Goal: Navigation & Orientation: Find specific page/section

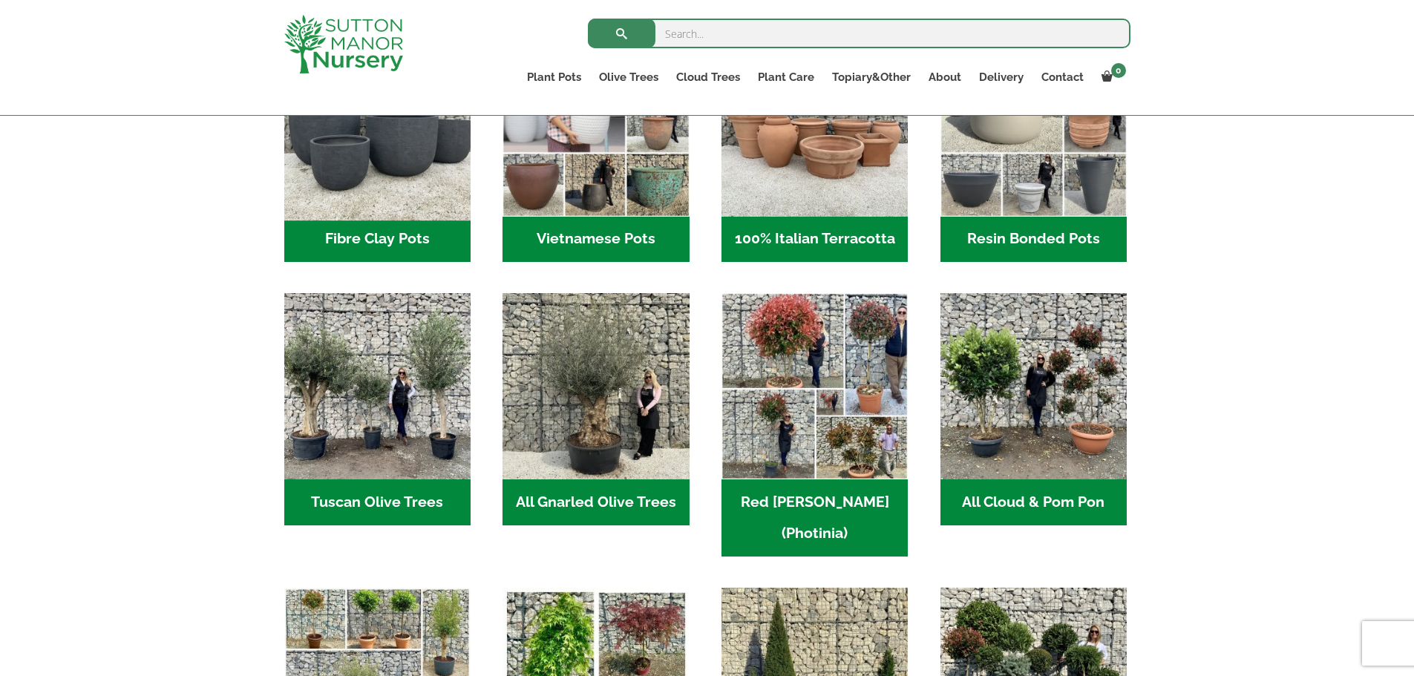
scroll to position [445, 0]
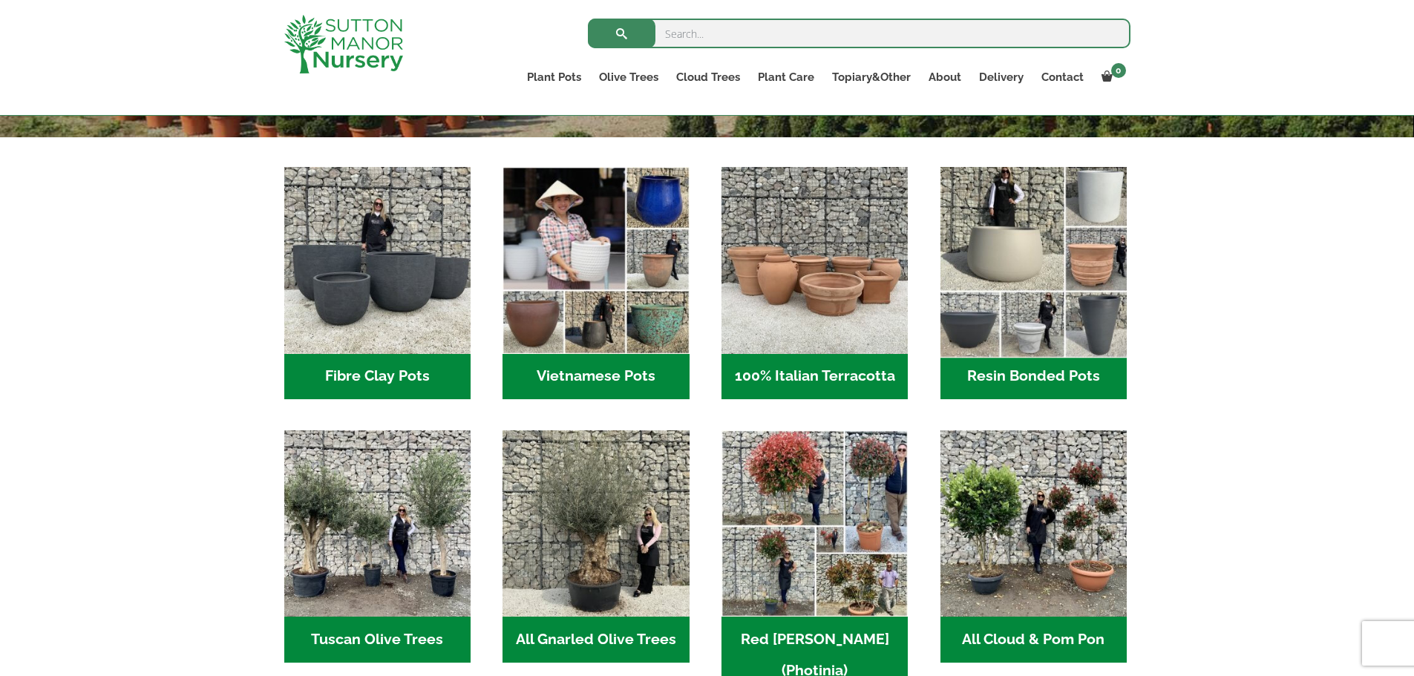
click at [1003, 299] on img "Visit product category Resin Bonded Pots" at bounding box center [1033, 261] width 196 height 196
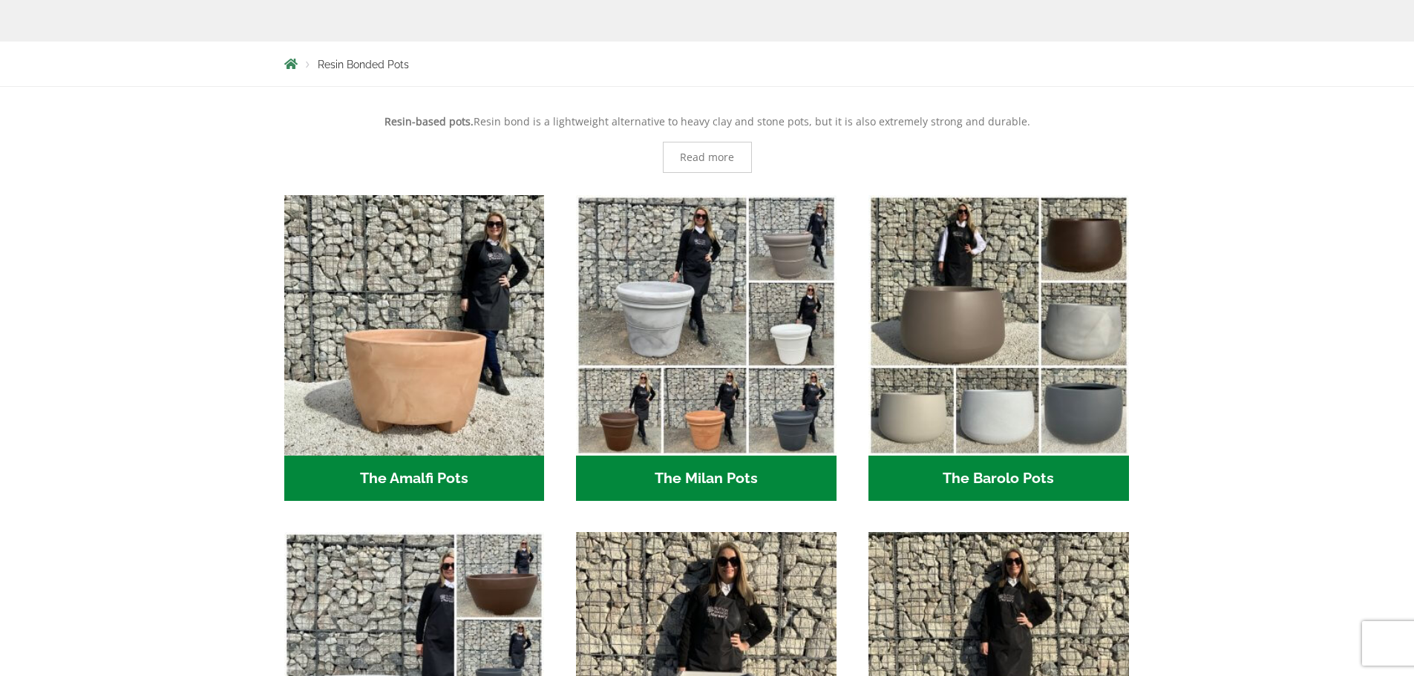
scroll to position [371, 0]
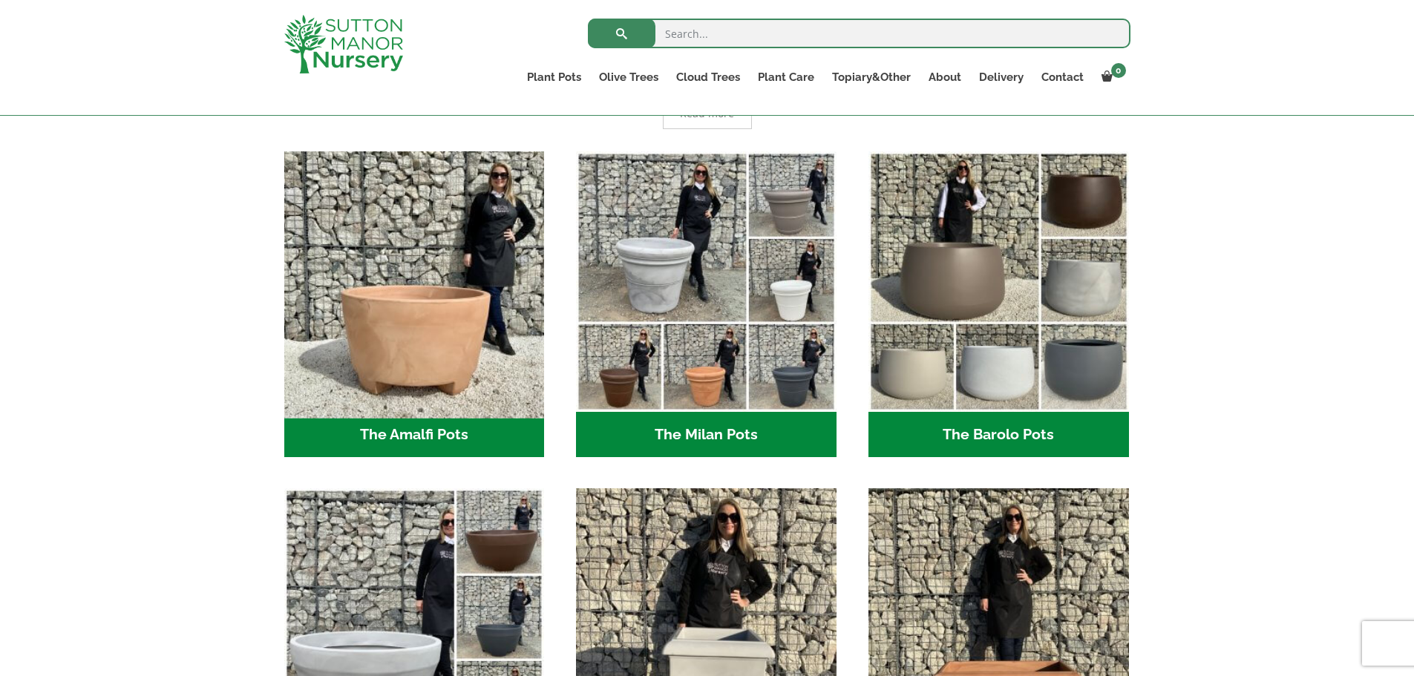
click at [395, 331] on img "Visit product category The Amalfi Pots" at bounding box center [414, 281] width 273 height 273
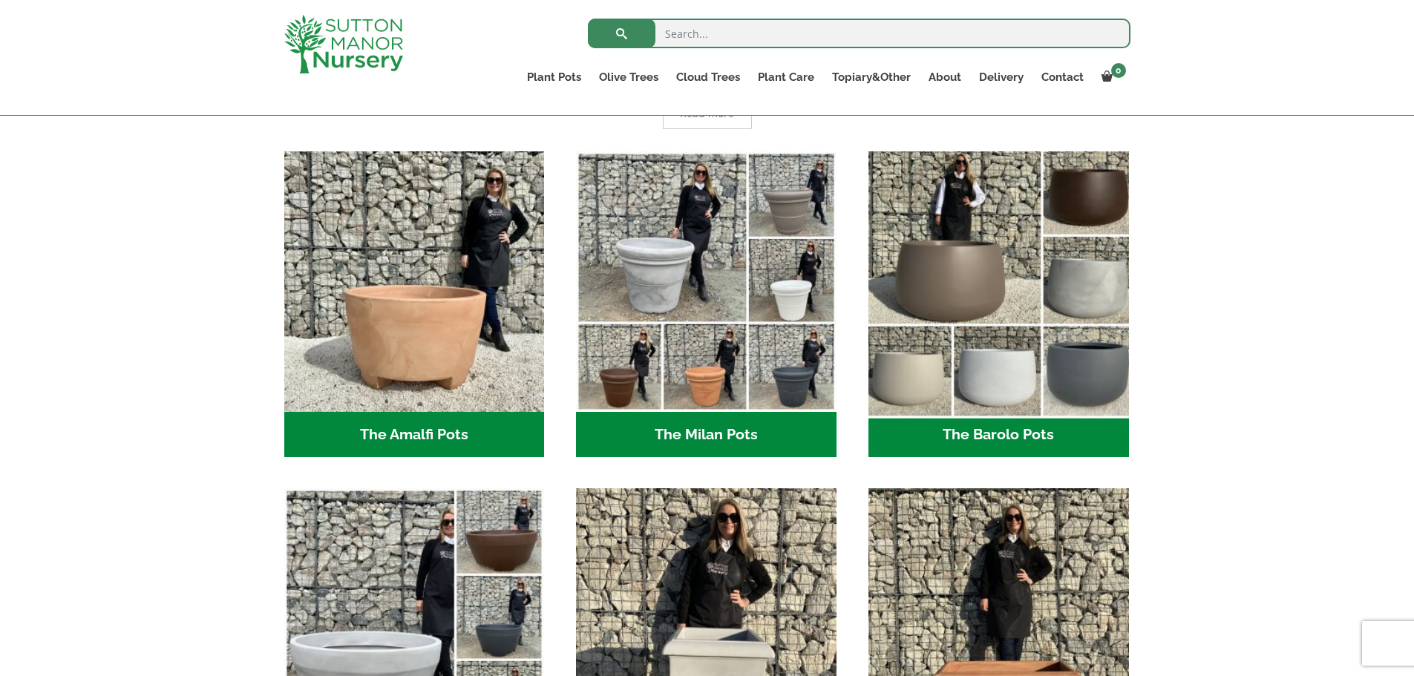
click at [1055, 323] on img "Visit product category The Barolo Pots" at bounding box center [998, 281] width 273 height 273
